Goal: Task Accomplishment & Management: Use online tool/utility

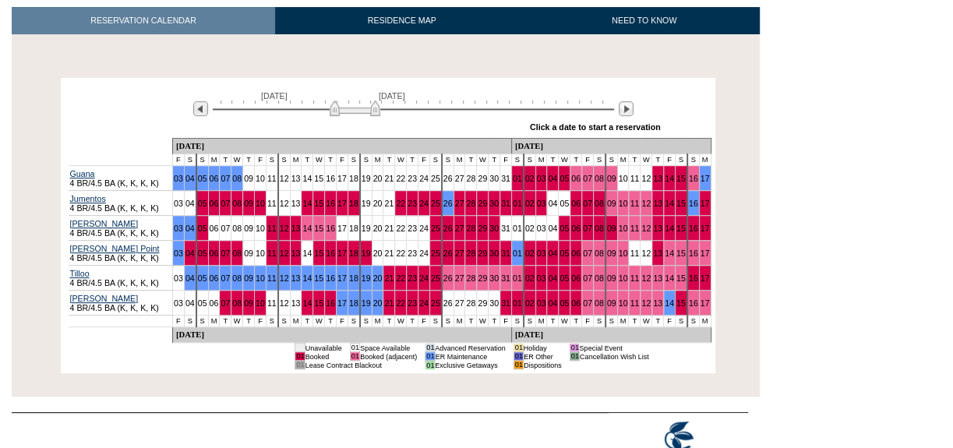
scroll to position [283, 0]
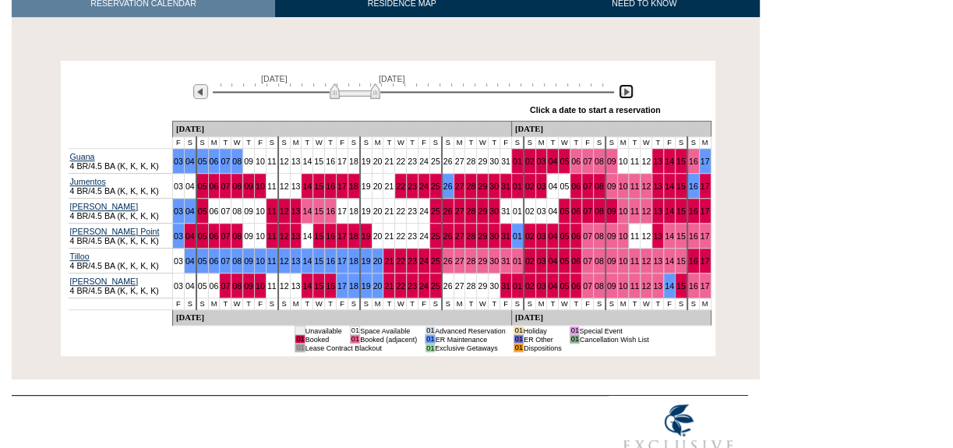
click at [626, 84] on img at bounding box center [626, 91] width 15 height 15
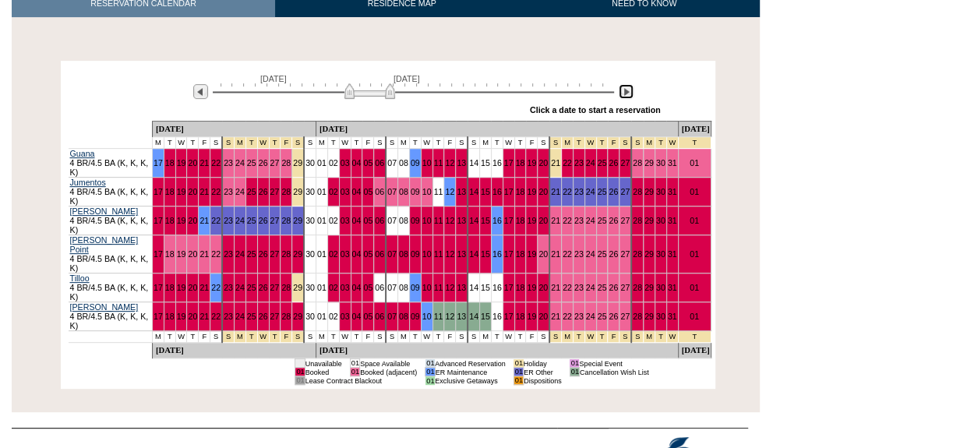
click at [626, 84] on img at bounding box center [626, 91] width 15 height 15
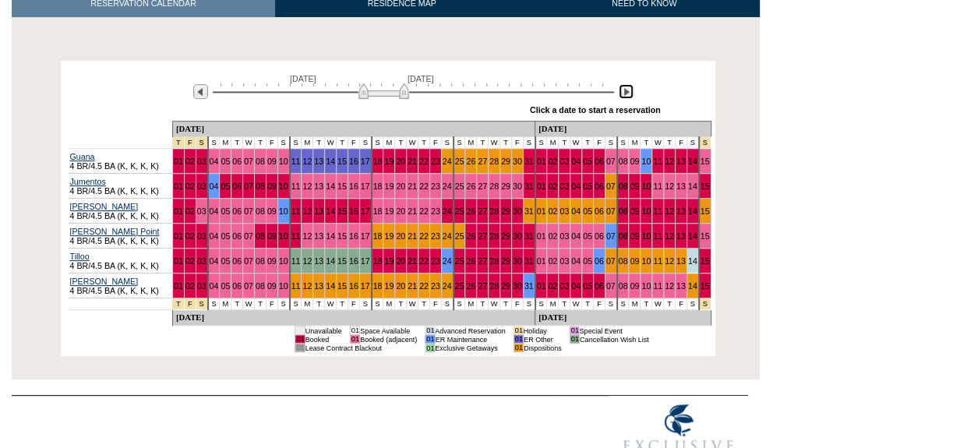
click at [626, 84] on img at bounding box center [626, 91] width 15 height 15
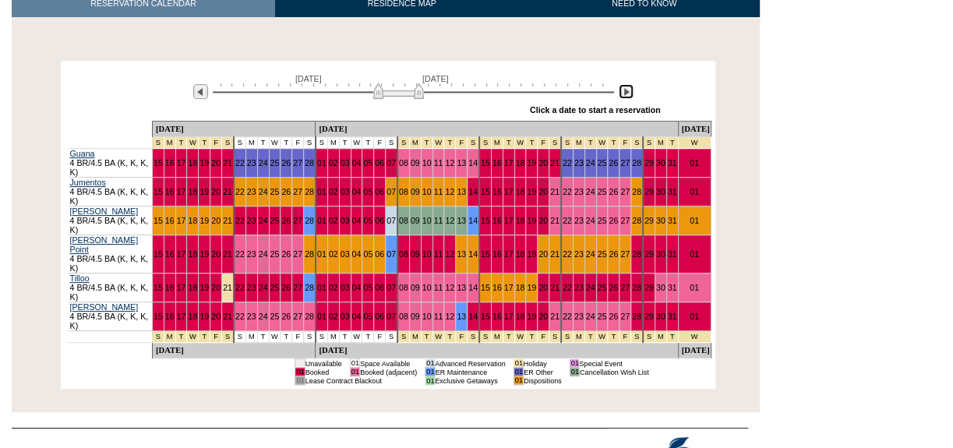
click at [626, 84] on img at bounding box center [626, 91] width 15 height 15
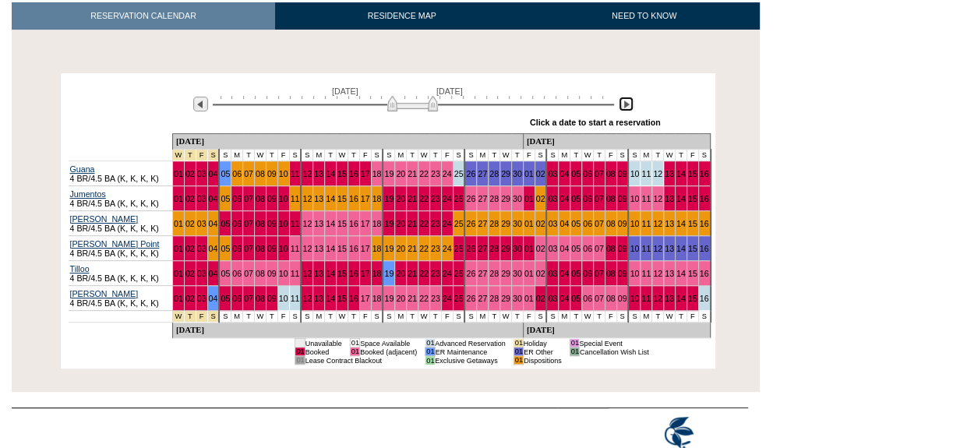
scroll to position [0, 0]
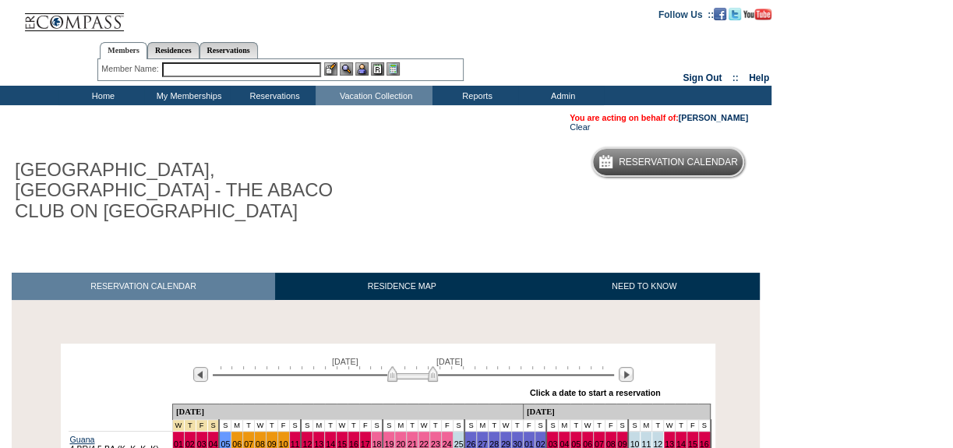
click at [256, 71] on input "text" at bounding box center [241, 69] width 159 height 15
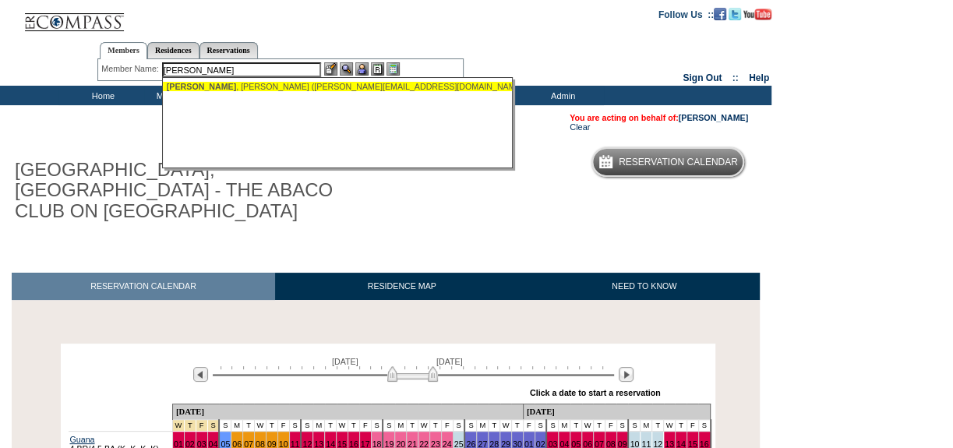
click at [249, 86] on div "[PERSON_NAME] ([PERSON_NAME][EMAIL_ADDRESS][DOMAIN_NAME])" at bounding box center [338, 86] width 343 height 9
type input "[PERSON_NAME] ([PERSON_NAME][EMAIL_ADDRESS][DOMAIN_NAME])"
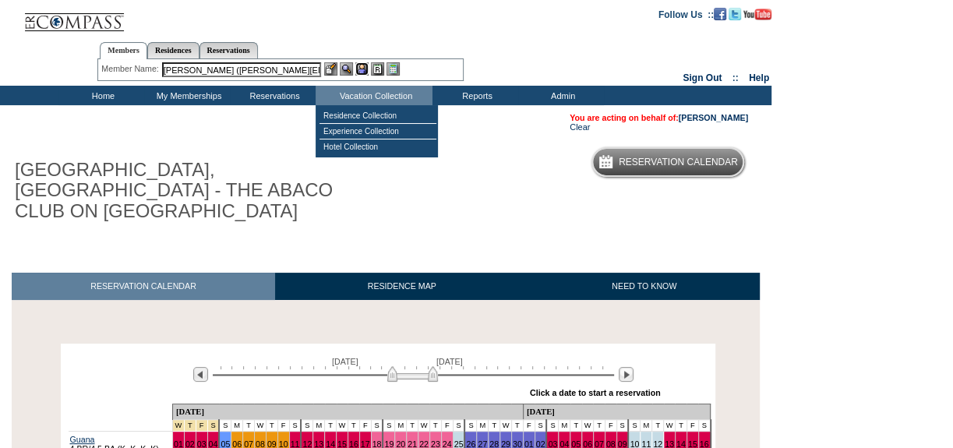
click at [360, 70] on img at bounding box center [361, 68] width 13 height 13
click at [345, 69] on img at bounding box center [346, 68] width 13 height 13
